Goal: Navigation & Orientation: Go to known website

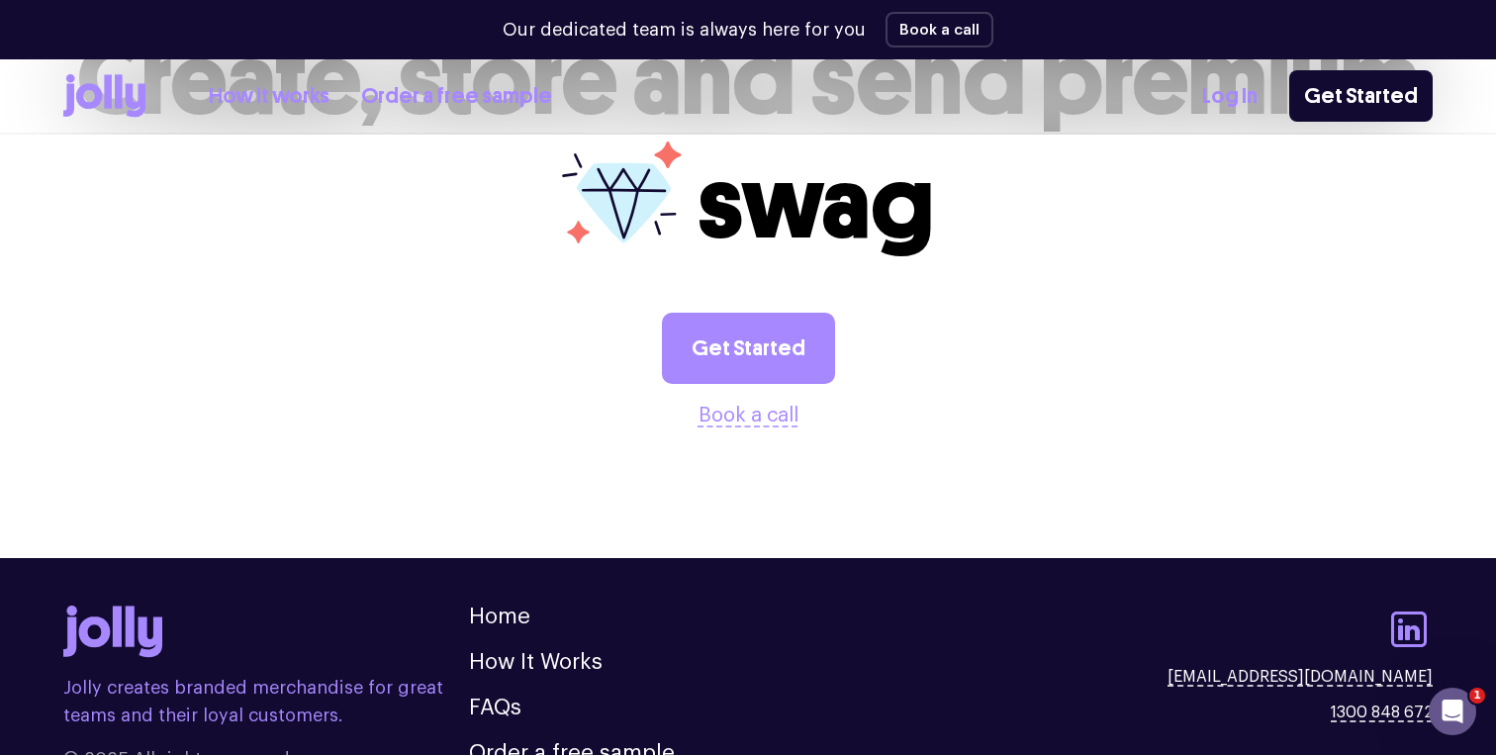
scroll to position [5509, 0]
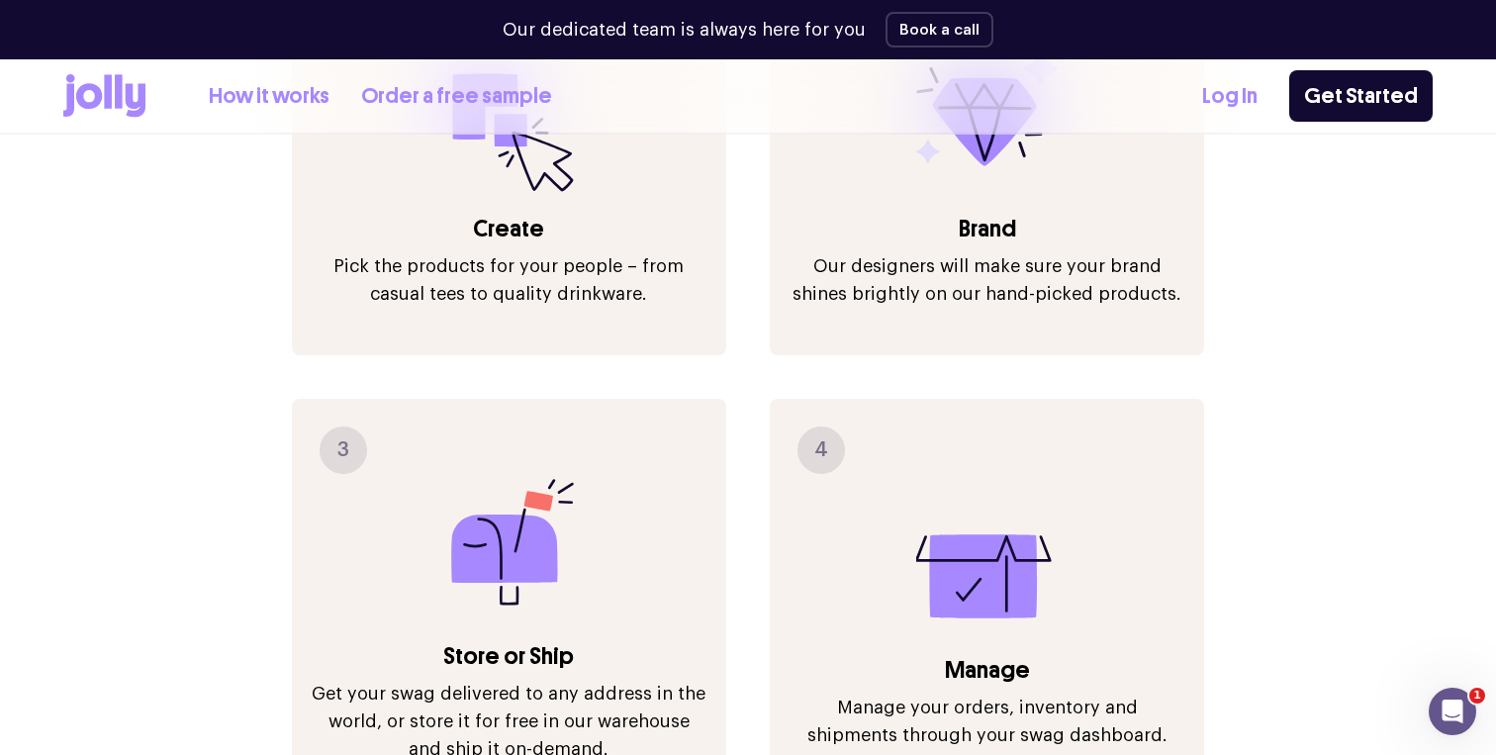
scroll to position [2371, 0]
